Goal: Find specific page/section: Find specific page/section

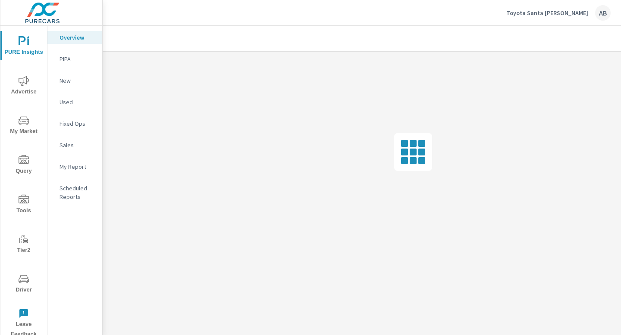
click at [31, 283] on span "Driver" at bounding box center [23, 284] width 41 height 21
click at [17, 321] on span "Driver" at bounding box center [23, 324] width 41 height 21
click at [28, 316] on icon "nav menu" at bounding box center [24, 319] width 10 height 10
click at [20, 318] on icon "nav menu" at bounding box center [24, 319] width 10 height 8
click at [26, 319] on icon "nav menu" at bounding box center [24, 319] width 10 height 10
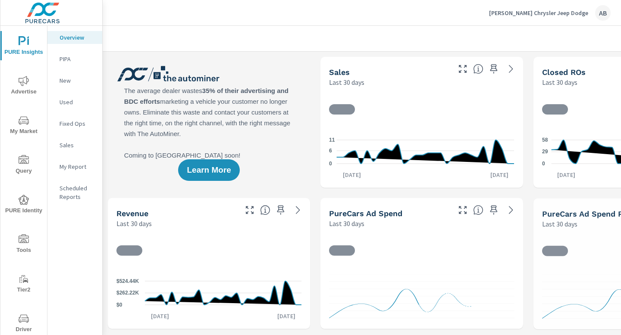
click at [19, 321] on icon "nav menu" at bounding box center [24, 319] width 10 height 8
